Goal: Task Accomplishment & Management: Use online tool/utility

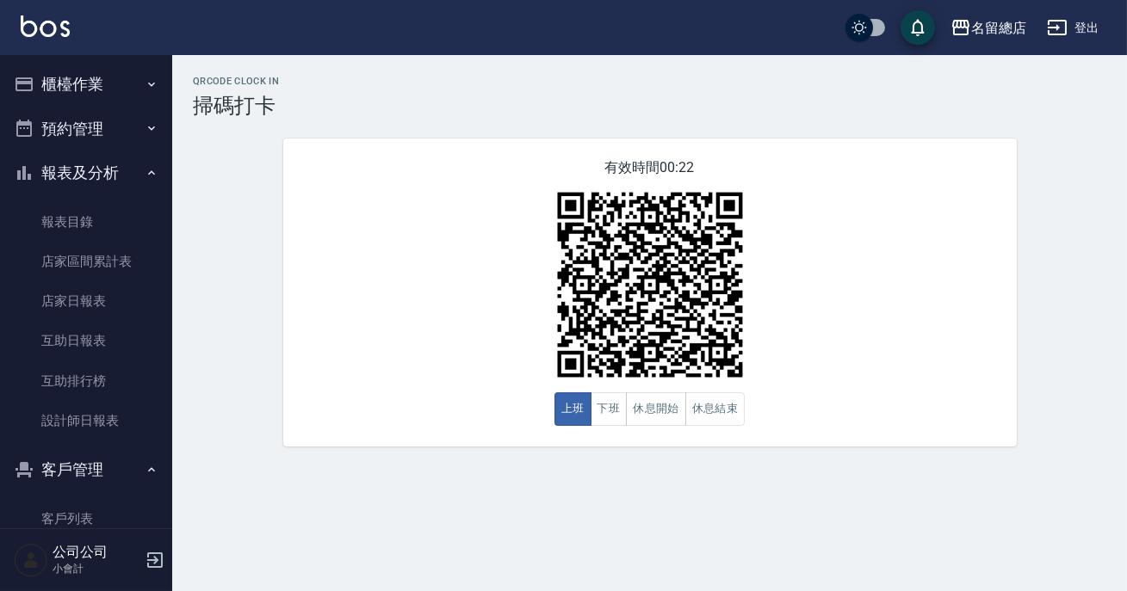
drag, startPoint x: 0, startPoint y: 0, endPoint x: 313, endPoint y: 228, distance: 387.5
click at [303, 226] on div "有效時間 00:22 上班 下班 休息開始 休息結束" at bounding box center [649, 293] width 733 height 308
click at [668, 403] on button "休息開始" at bounding box center [656, 409] width 60 height 34
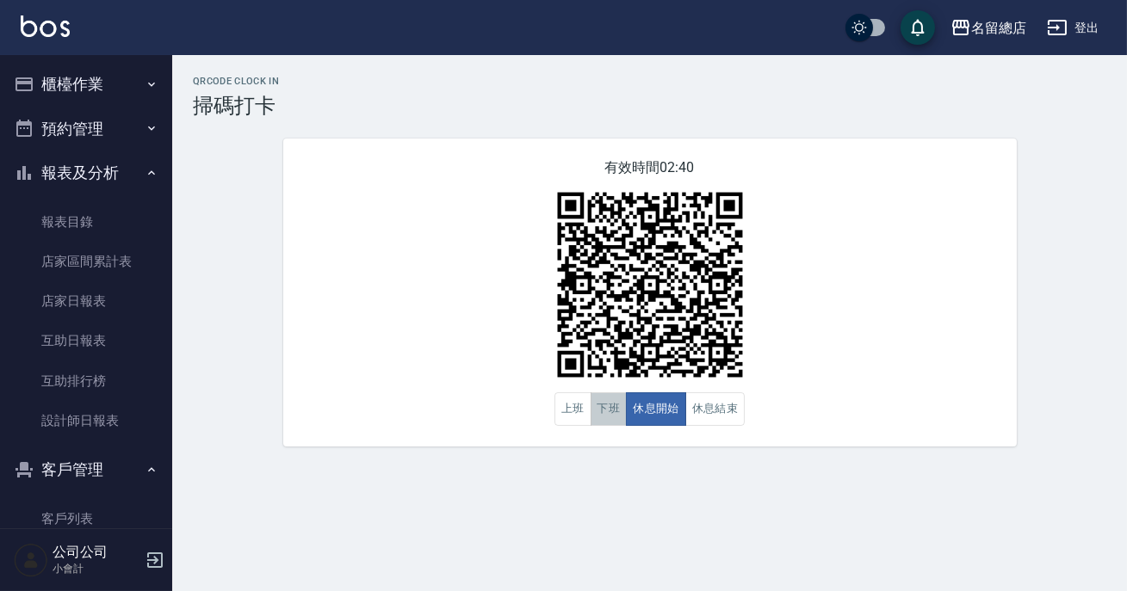
click at [615, 417] on button "下班" at bounding box center [608, 409] width 37 height 34
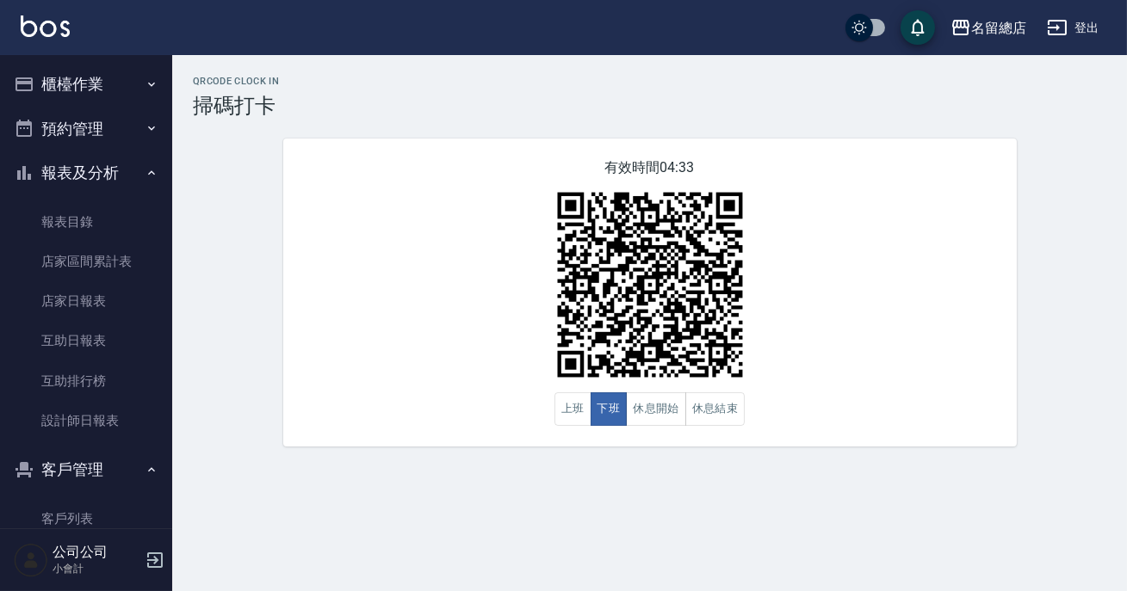
scroll to position [205, 0]
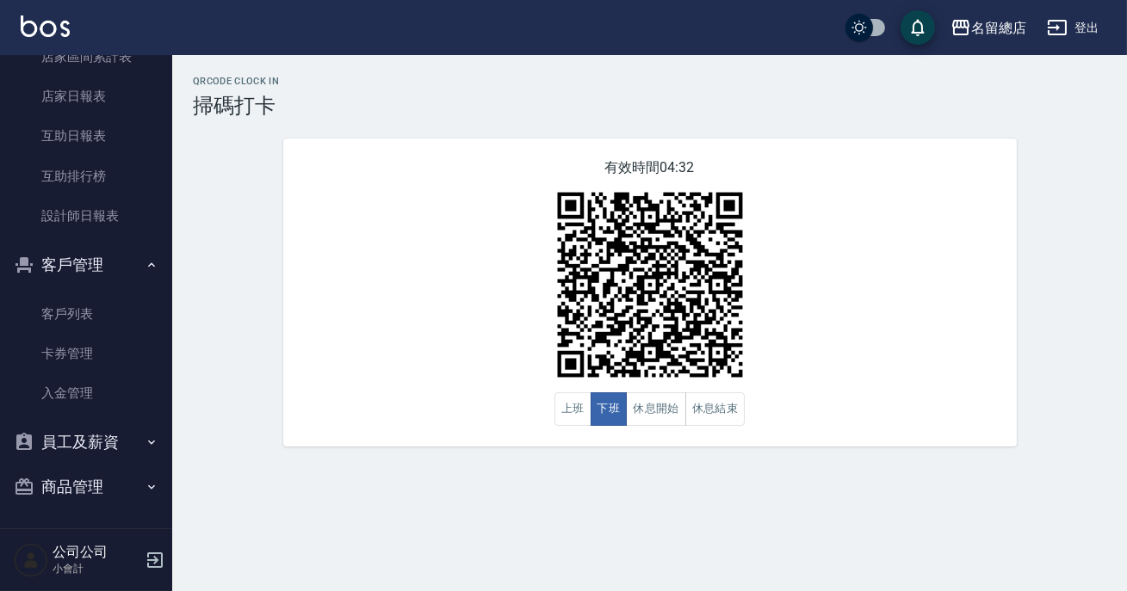
click at [64, 454] on button "員工及薪資" at bounding box center [86, 442] width 158 height 45
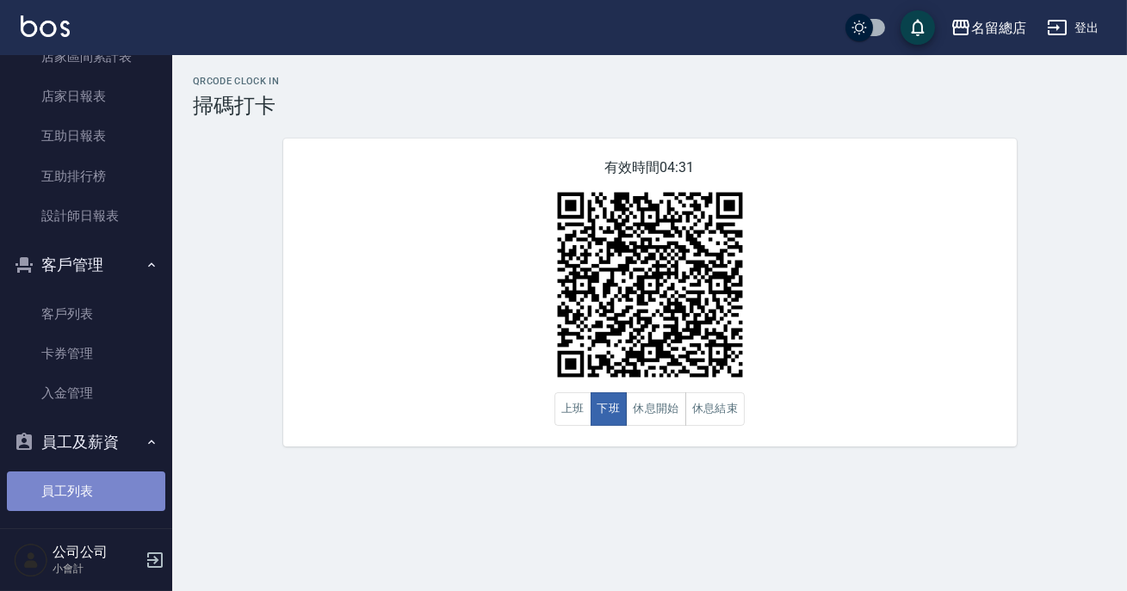
click at [90, 495] on link "員工列表" at bounding box center [86, 492] width 158 height 40
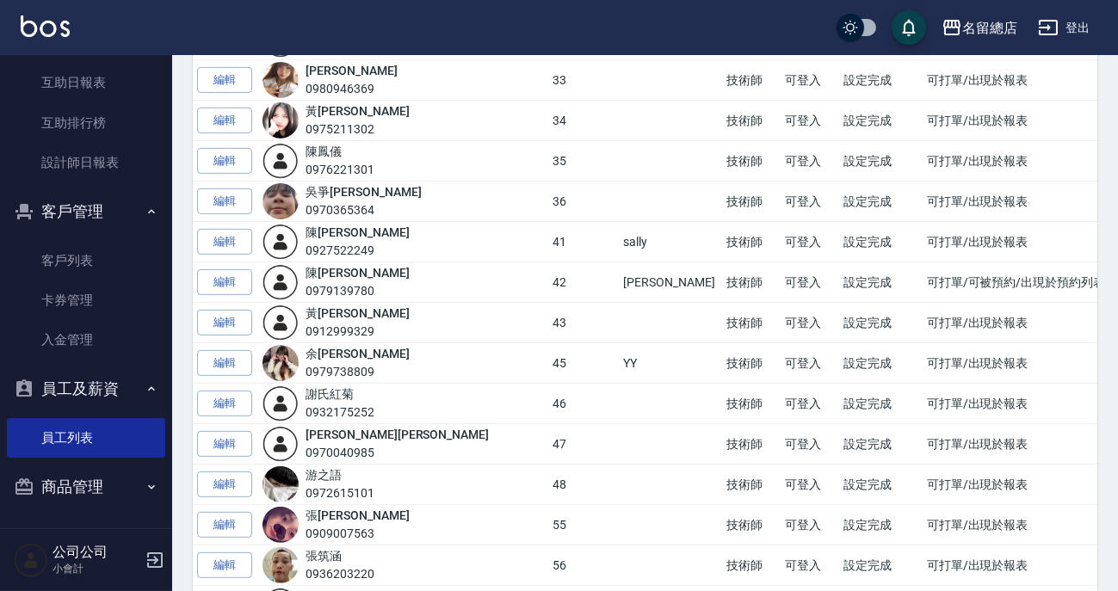
scroll to position [1251, 0]
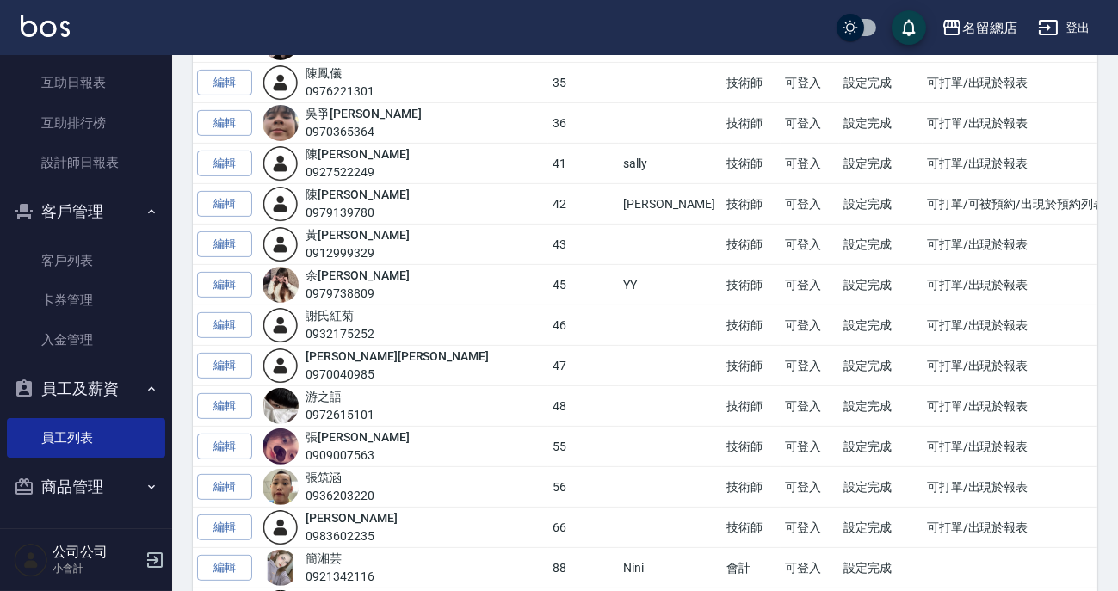
click at [96, 390] on button "員工及薪資" at bounding box center [86, 389] width 158 height 45
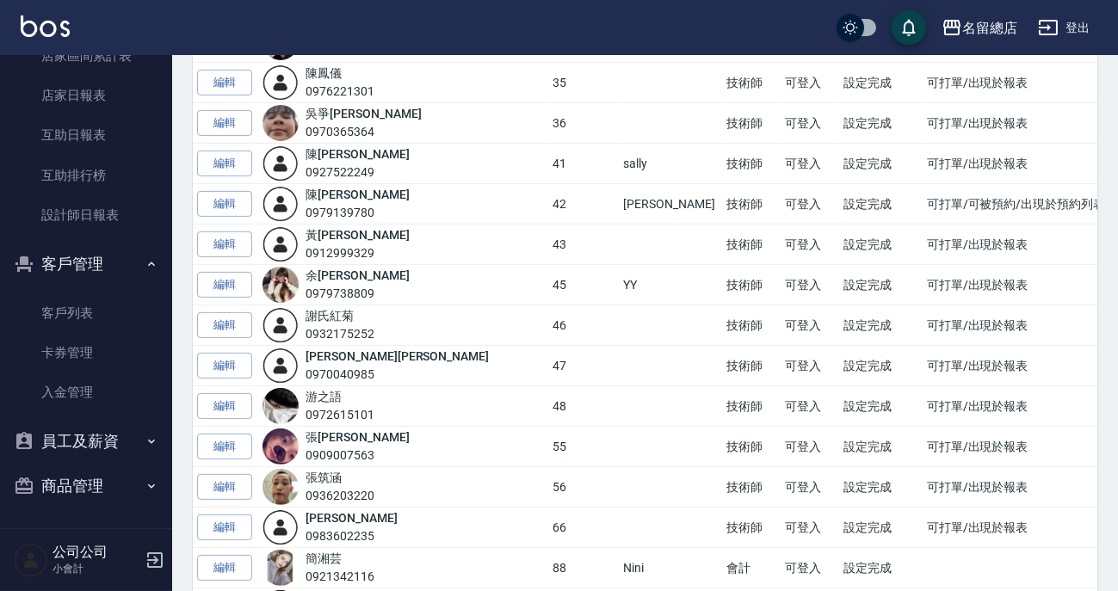
click at [98, 264] on button "客戶管理" at bounding box center [86, 264] width 158 height 45
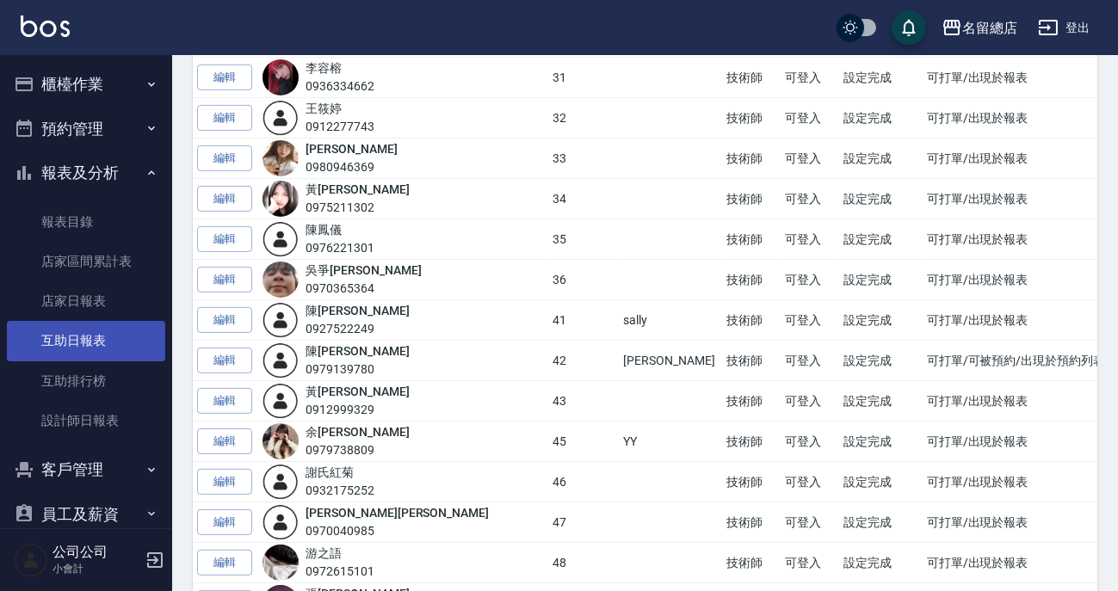
scroll to position [1016, 0]
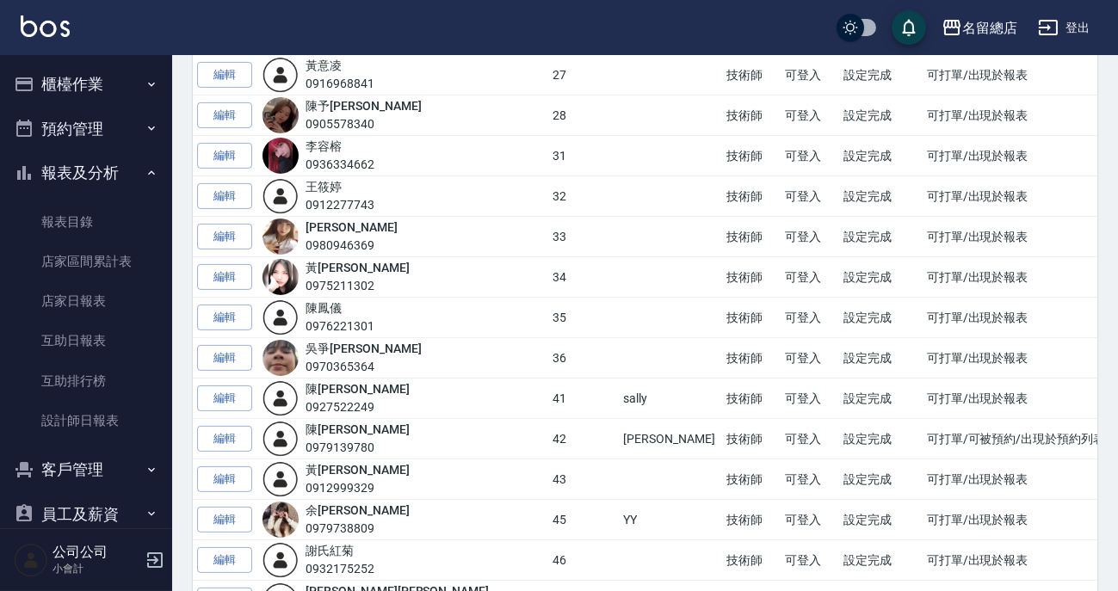
click at [94, 158] on button "報表及分析" at bounding box center [86, 173] width 158 height 45
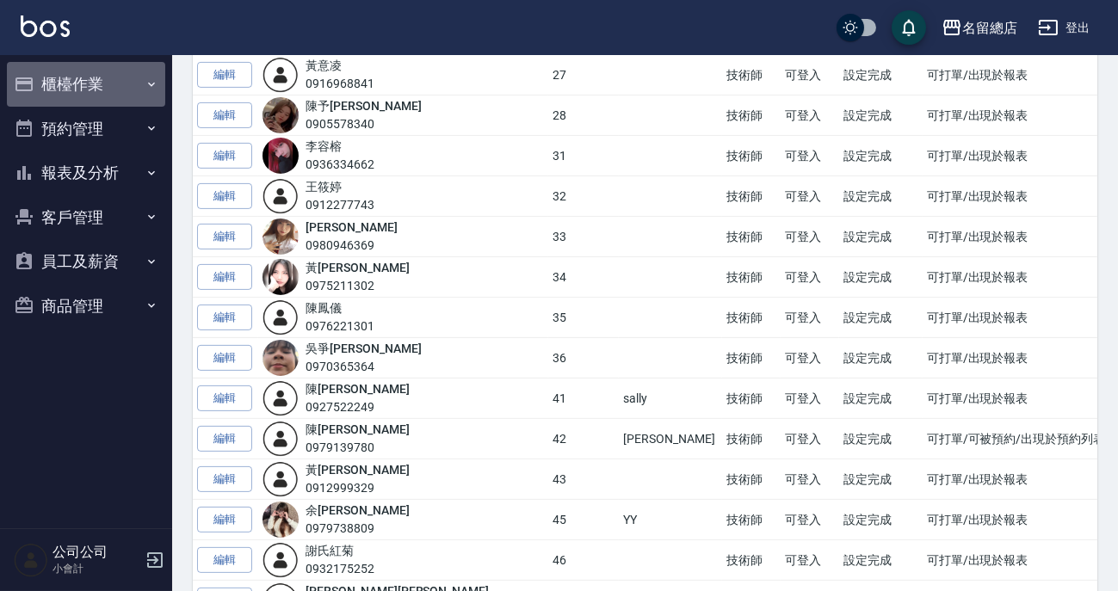
click at [94, 86] on button "櫃檯作業" at bounding box center [86, 84] width 158 height 45
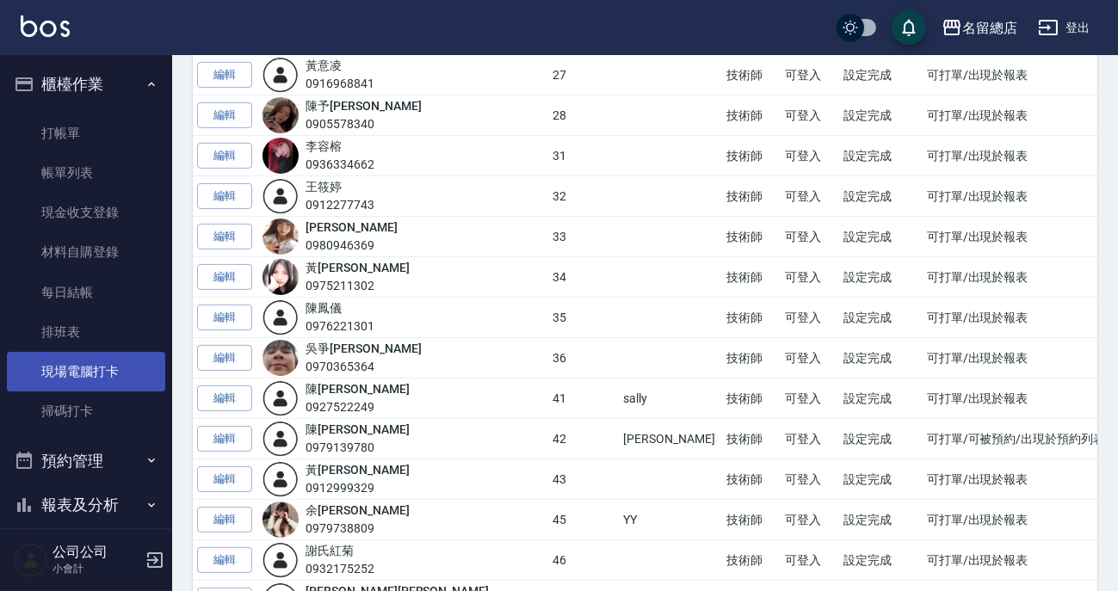
click at [77, 378] on link "現場電腦打卡" at bounding box center [86, 372] width 158 height 40
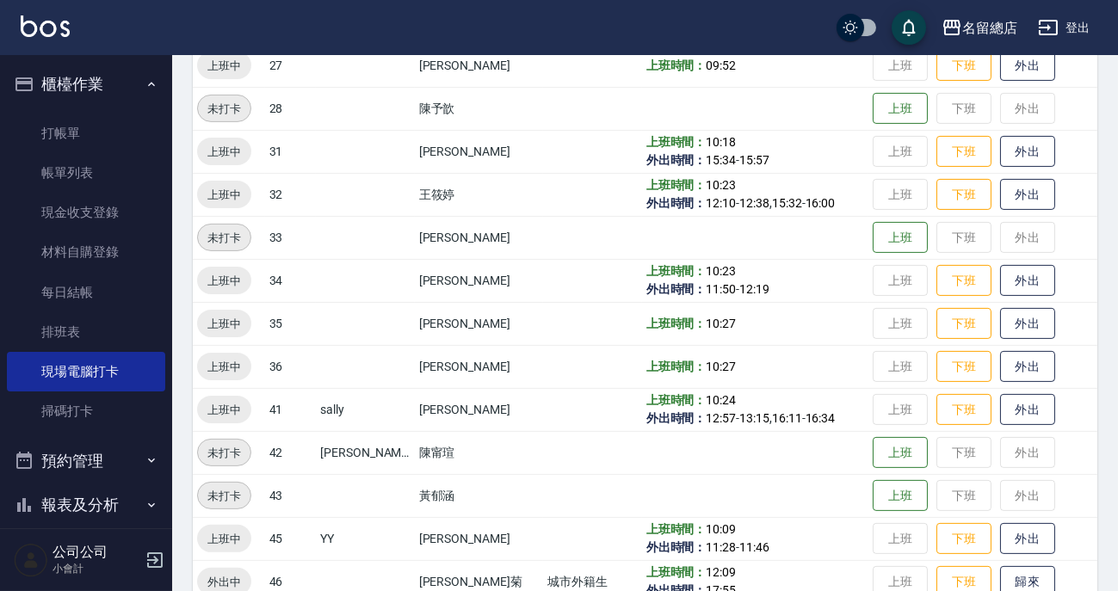
scroll to position [1251, 0]
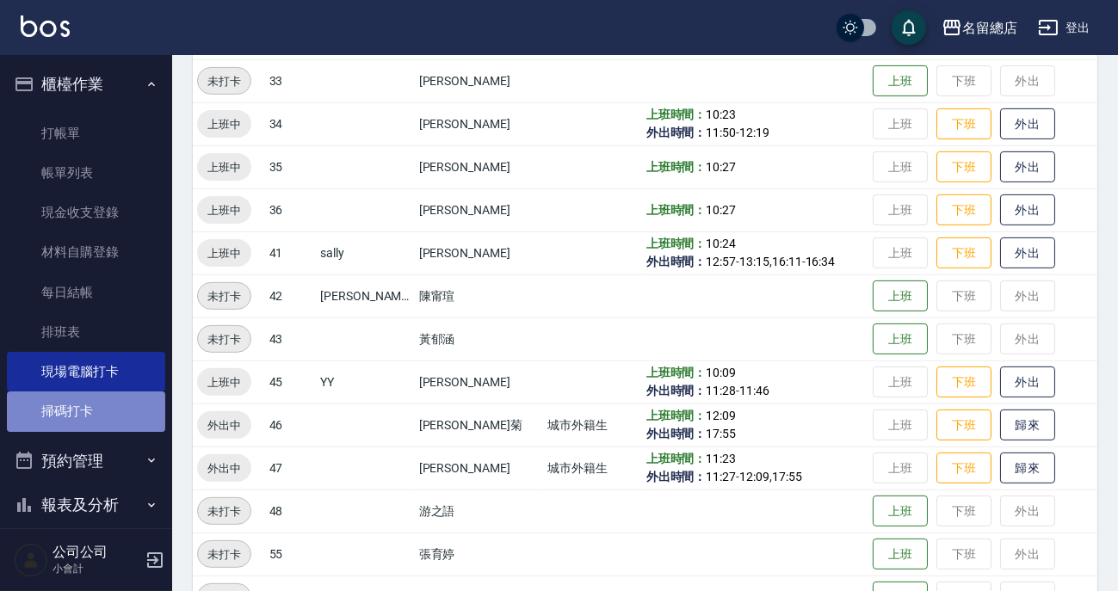
click at [93, 419] on link "掃碼打卡" at bounding box center [86, 412] width 158 height 40
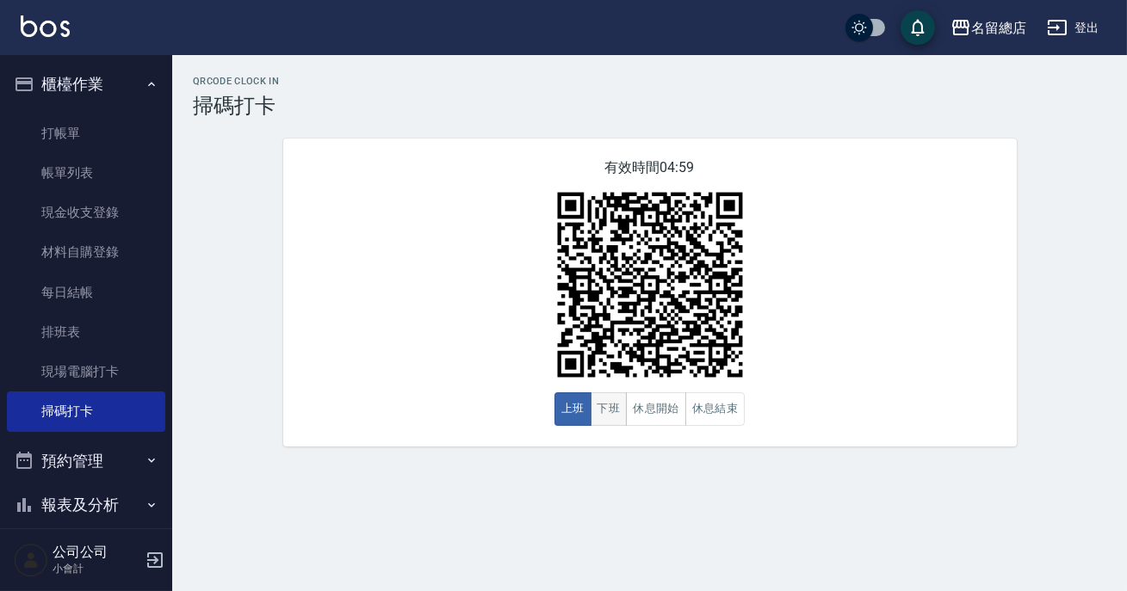
click at [610, 418] on button "下班" at bounding box center [608, 409] width 37 height 34
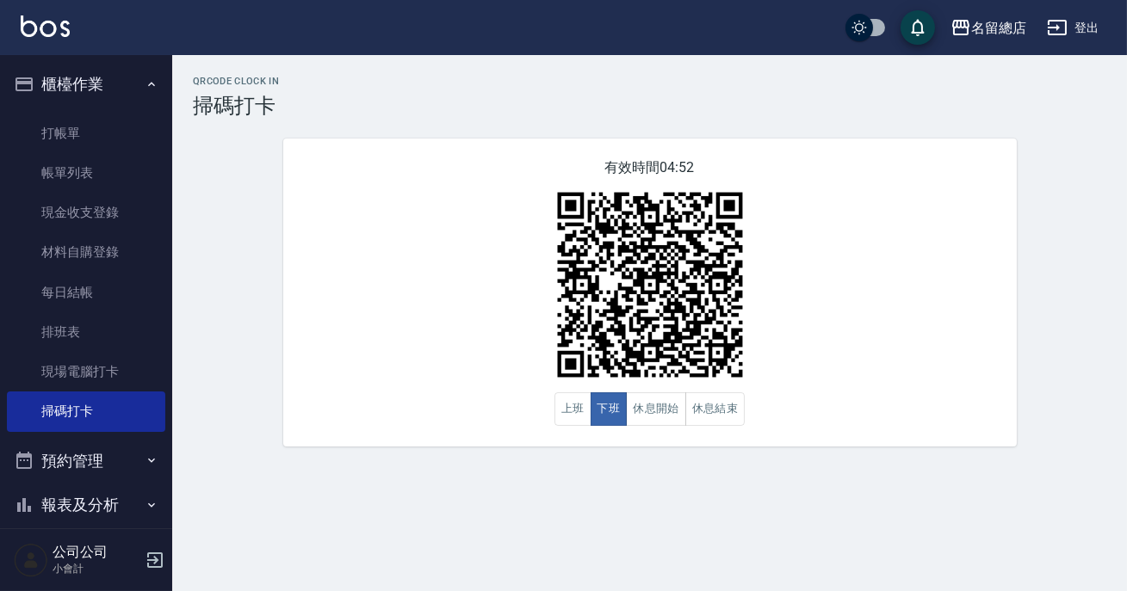
click at [601, 430] on div "有效時間 04:52 上班 下班 休息開始 休息結束" at bounding box center [649, 293] width 733 height 308
click at [714, 404] on button "休息結束" at bounding box center [715, 409] width 60 height 34
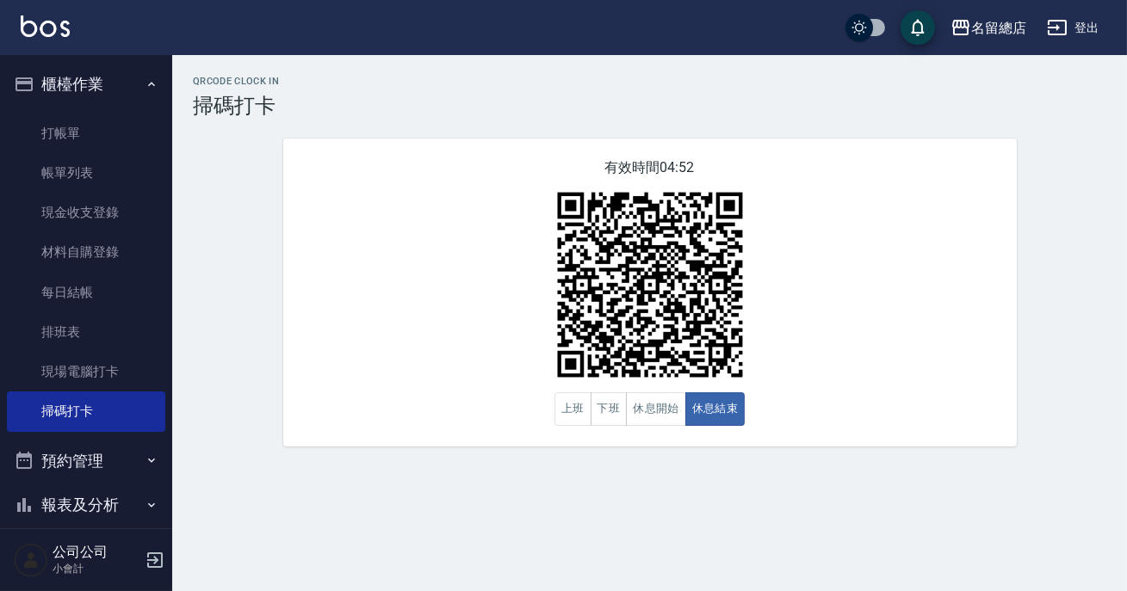
click at [654, 412] on button "休息開始" at bounding box center [656, 409] width 60 height 34
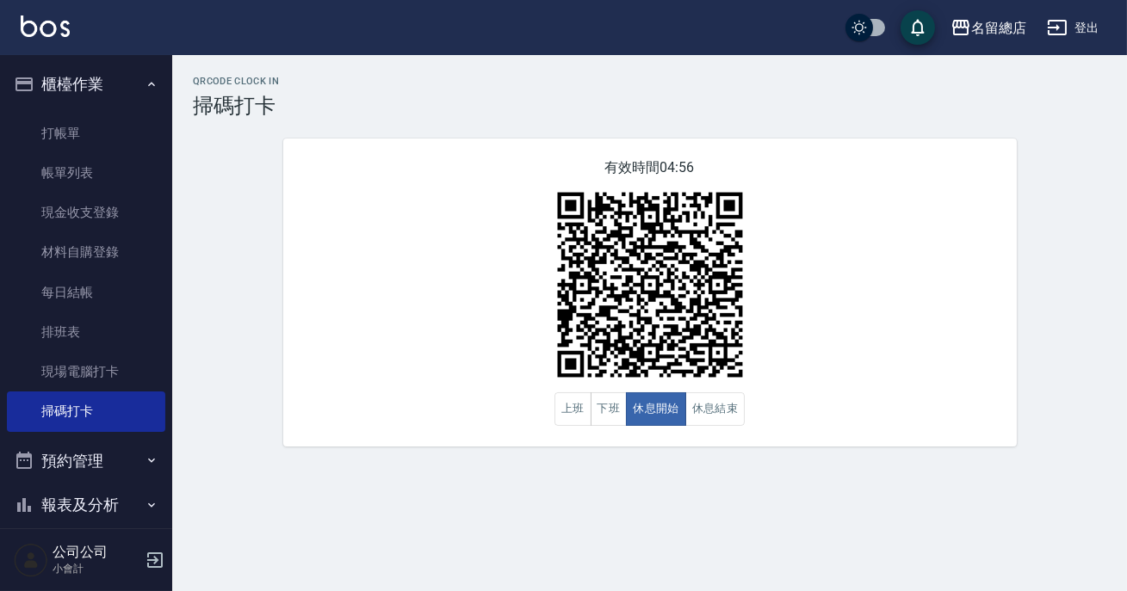
click at [615, 388] on img at bounding box center [649, 284] width 215 height 215
click at [707, 421] on button "休息結束" at bounding box center [715, 409] width 60 height 34
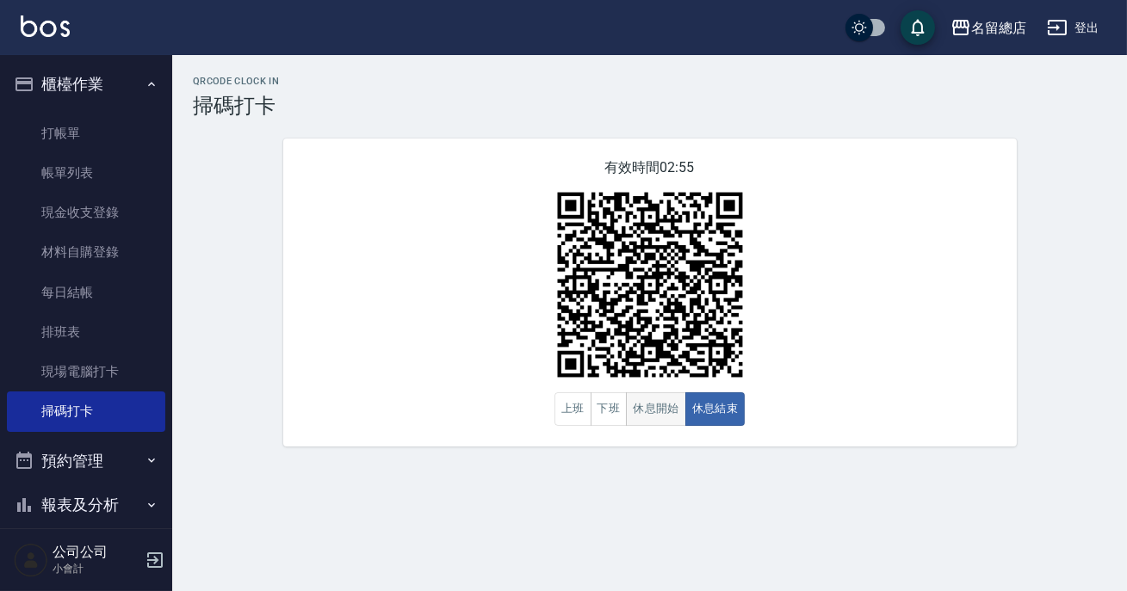
click at [640, 411] on button "休息開始" at bounding box center [656, 409] width 60 height 34
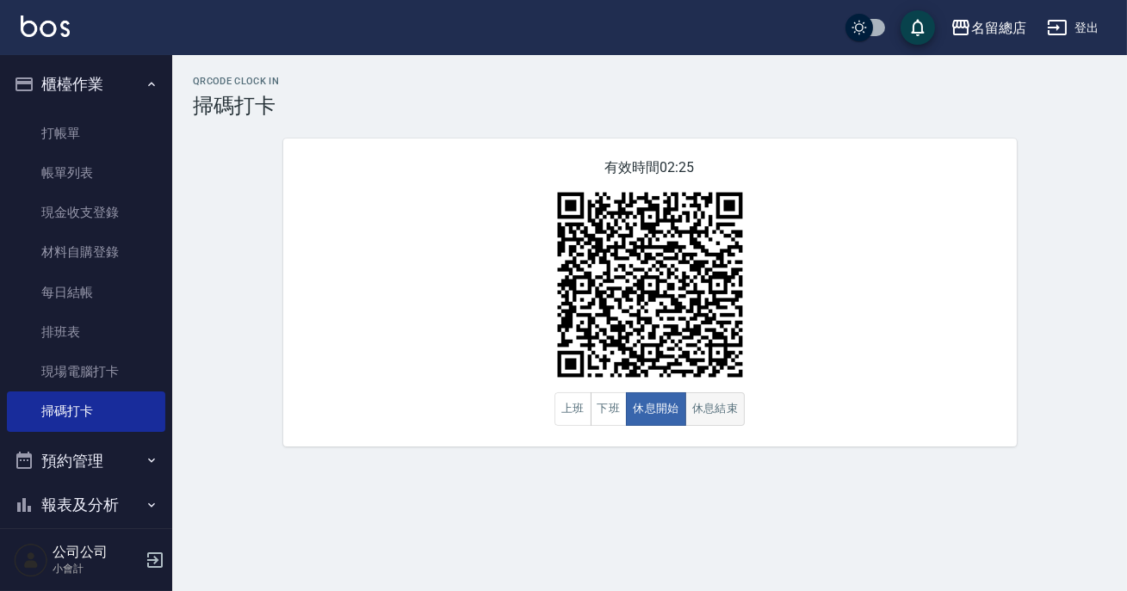
click at [716, 421] on button "休息結束" at bounding box center [715, 409] width 60 height 34
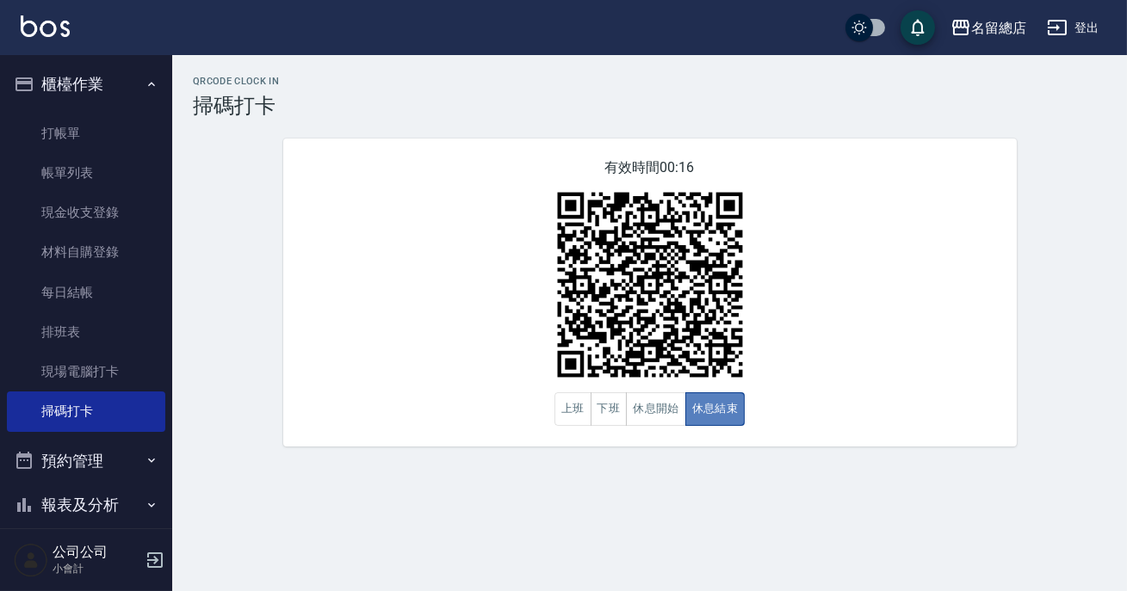
drag, startPoint x: 709, startPoint y: 421, endPoint x: 719, endPoint y: 421, distance: 10.3
click at [719, 421] on button "休息結束" at bounding box center [715, 409] width 60 height 34
click at [598, 413] on button "下班" at bounding box center [608, 409] width 37 height 34
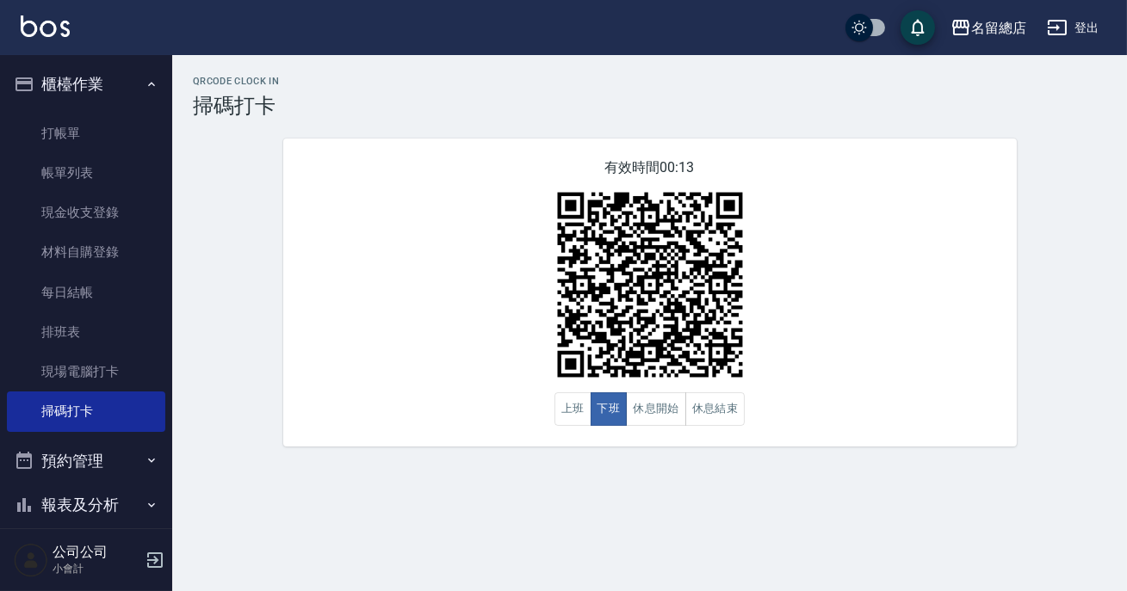
click at [766, 523] on div "QRcode Clock In 掃碼打卡 有效時間 00:13 上班 下班 休息開始 休息結束" at bounding box center [563, 295] width 1127 height 591
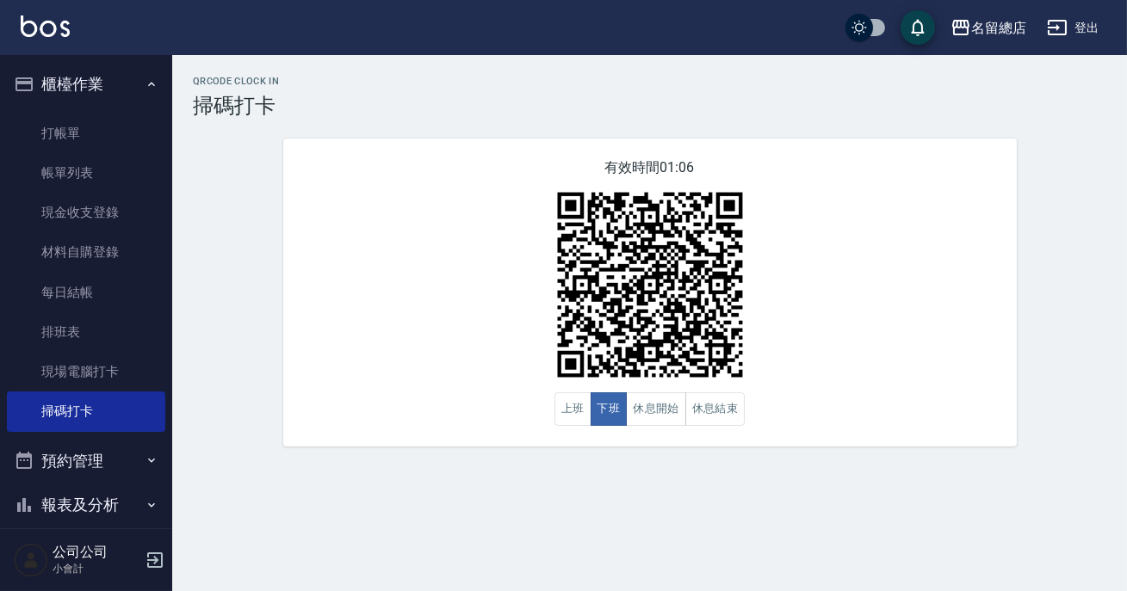
click at [759, 522] on div "QRcode Clock In 掃碼打卡 有效時間 01:06 上班 下班 休息開始 休息結束" at bounding box center [563, 295] width 1127 height 591
click at [726, 408] on button "休息結束" at bounding box center [715, 409] width 60 height 34
